Goal: Information Seeking & Learning: Find specific fact

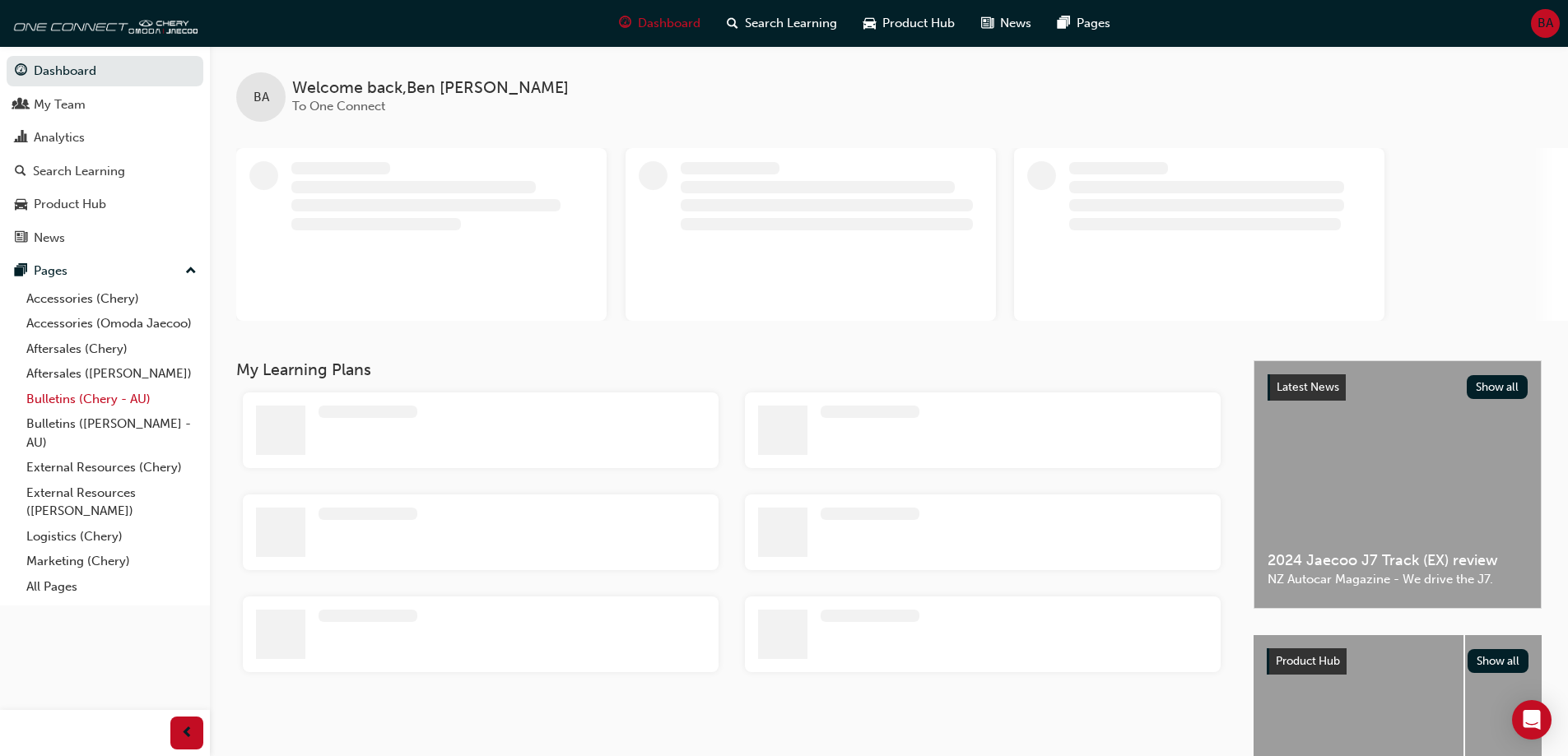
click at [110, 395] on link "Bulletins (Chery - AU)" at bounding box center [111, 400] width 184 height 26
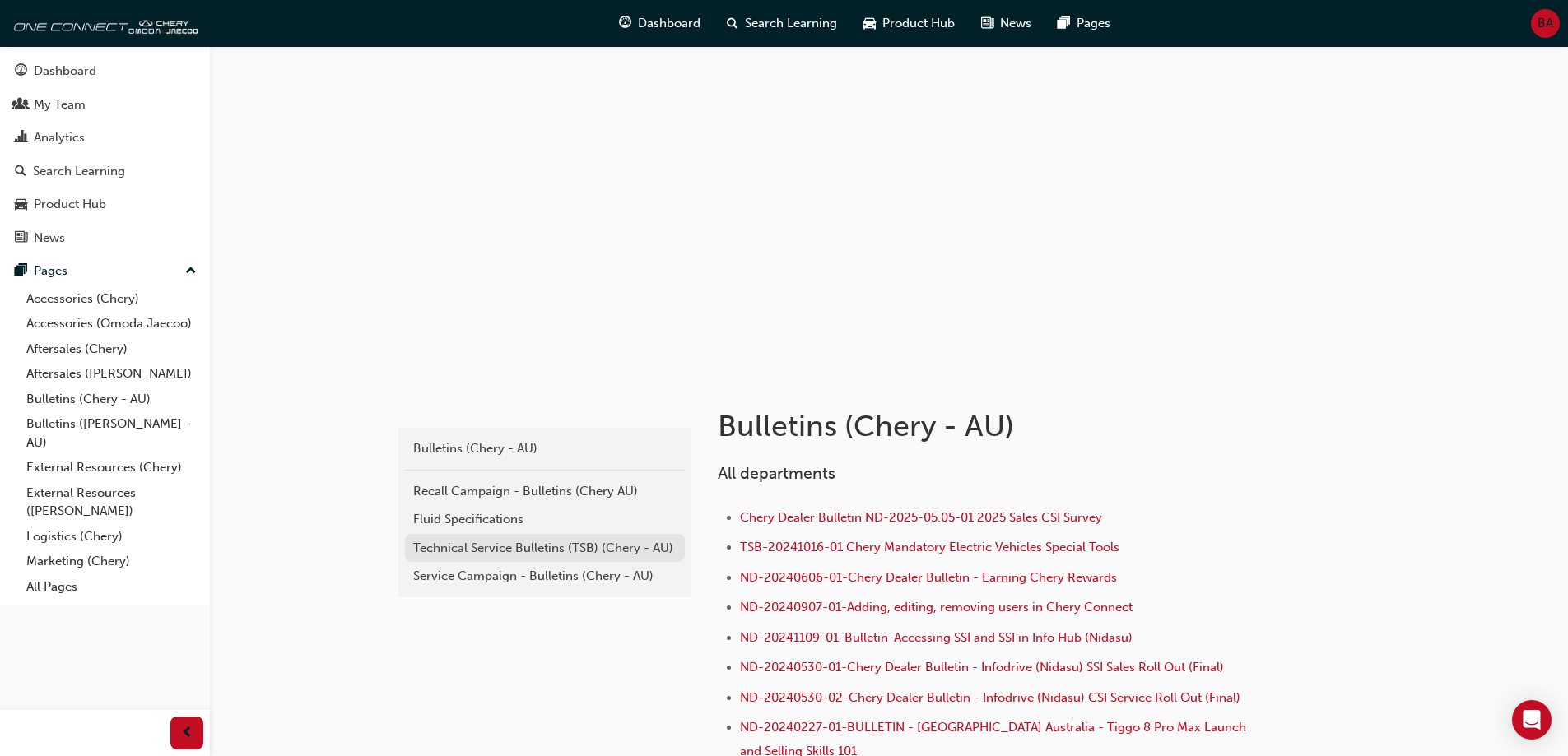
click at [611, 546] on div "Technical Service Bulletins (TSB) (Chery - AU)" at bounding box center [545, 548] width 263 height 19
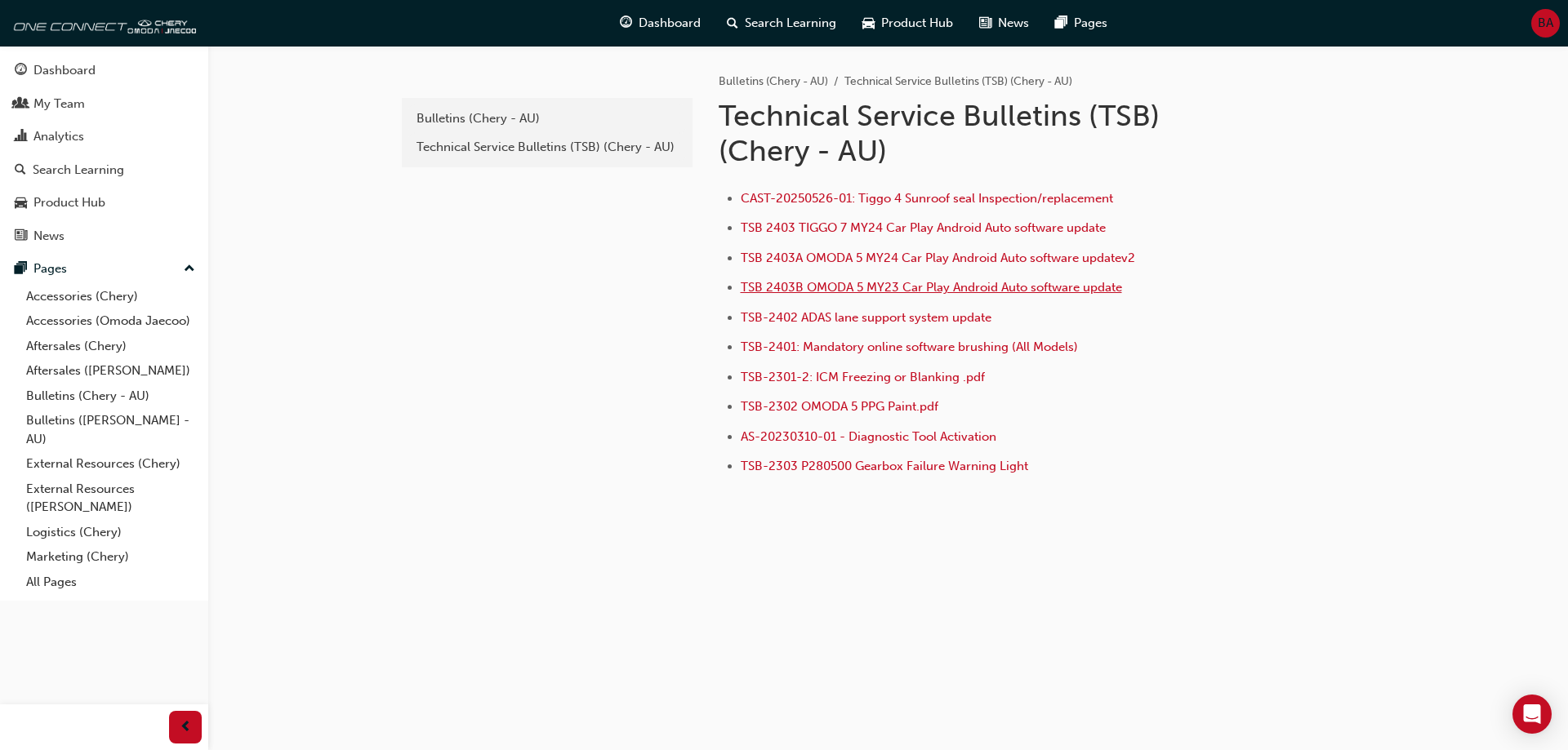
click at [942, 286] on span "TSB 2403B OMODA 5 MY23 Car Play Android Auto software update" at bounding box center [931, 286] width 381 height 14
